Goal: Book appointment/travel/reservation

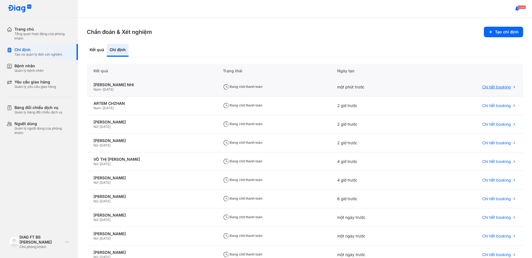
click at [512, 87] on icon at bounding box center [514, 87] width 4 height 4
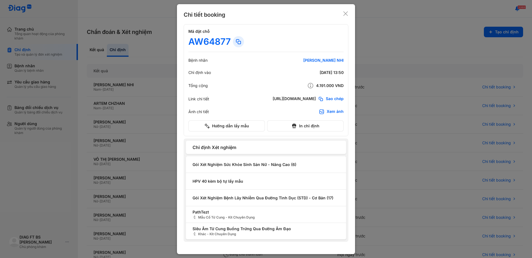
click at [346, 13] on icon at bounding box center [346, 14] width 6 height 6
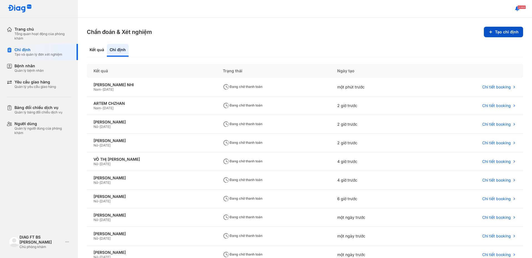
click at [507, 34] on button "Tạo chỉ định" at bounding box center [503, 32] width 39 height 11
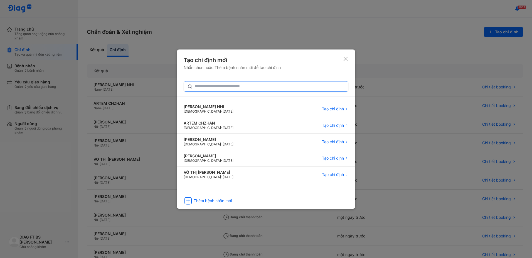
click at [281, 85] on input "text" at bounding box center [270, 87] width 150 height 10
click at [341, 109] on span "Tạo chỉ định" at bounding box center [333, 109] width 22 height 5
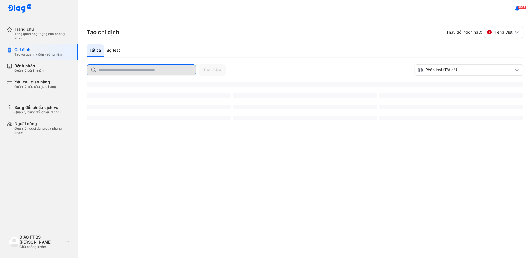
click at [147, 70] on input "text" at bounding box center [146, 70] width 94 height 10
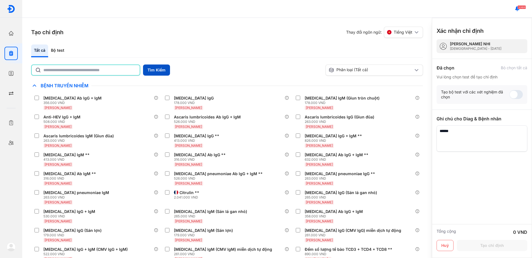
type input "******"
click at [151, 73] on button "Tìm Kiếm" at bounding box center [156, 70] width 27 height 11
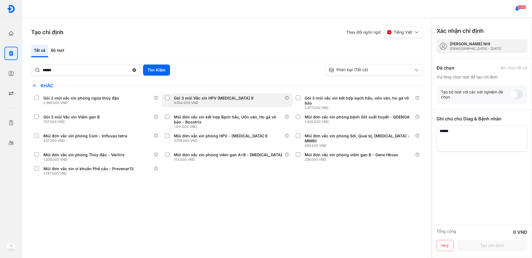
click at [212, 95] on div "Gói 3 mũi Vắc xin HPV Gardasil 9 9.634.000 VND" at bounding box center [227, 101] width 131 height 14
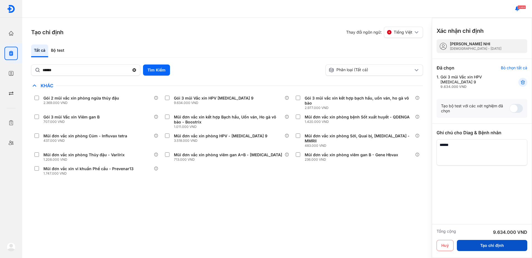
click at [491, 245] on button "Tạo chỉ định" at bounding box center [492, 245] width 70 height 11
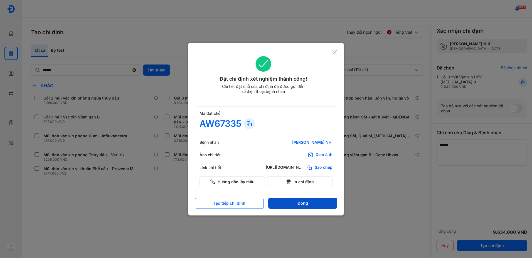
click at [299, 207] on button "Đóng" at bounding box center [302, 203] width 69 height 11
